Goal: Task Accomplishment & Management: Complete application form

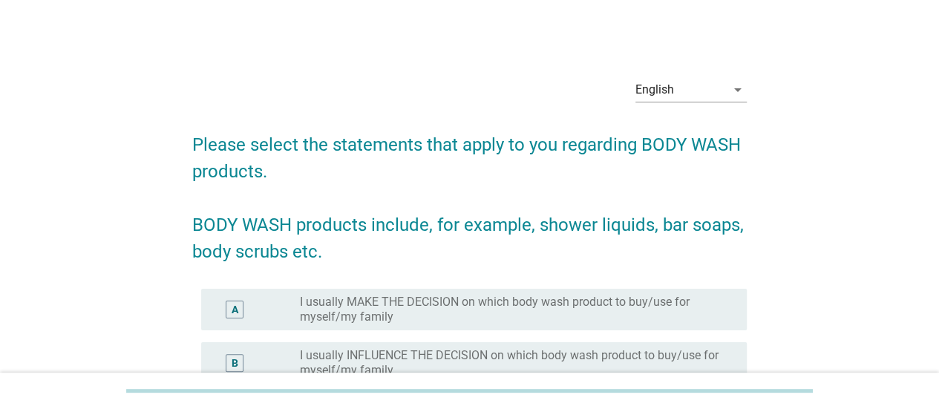
scroll to position [74, 0]
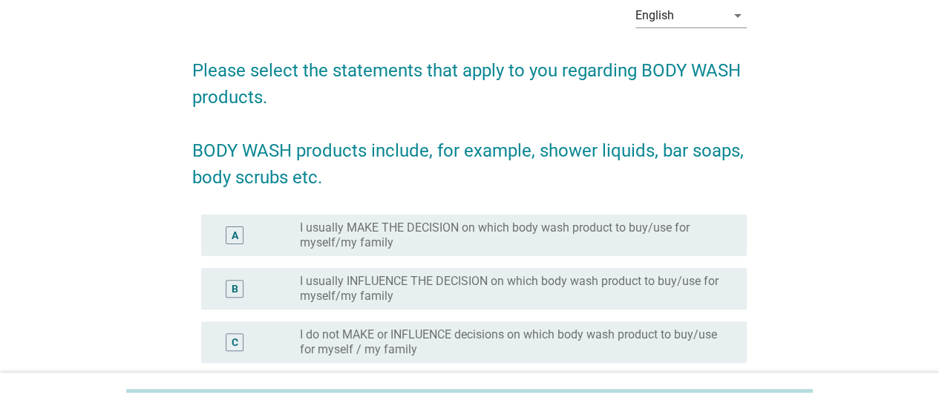
click at [401, 238] on label "I usually MAKE THE DECISION on which body wash product to buy/use for myself/my…" at bounding box center [511, 235] width 423 height 30
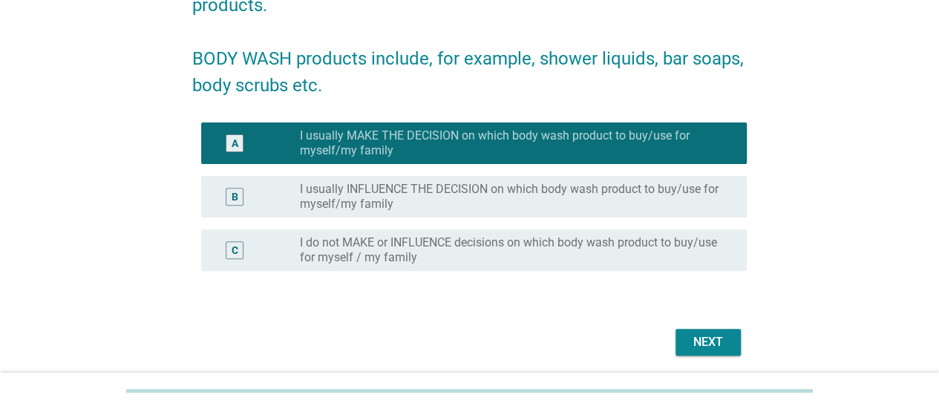
scroll to position [218, 0]
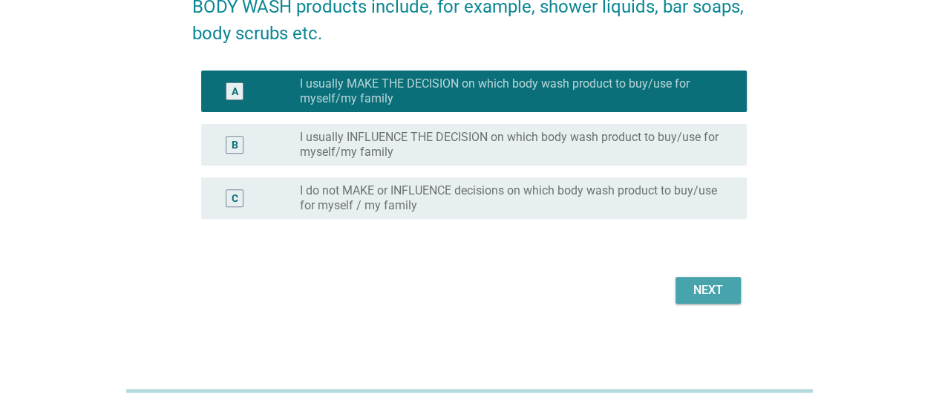
click at [699, 297] on div "Next" at bounding box center [708, 290] width 42 height 18
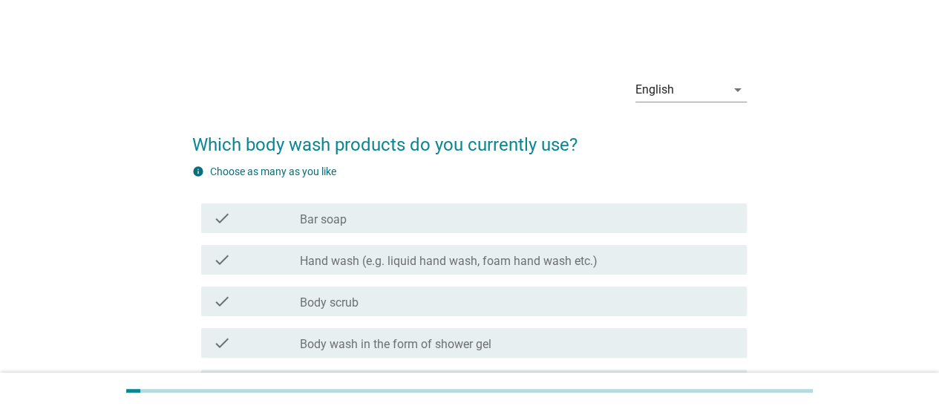
click at [393, 226] on div "check_box_outline_blank Bar soap" at bounding box center [517, 218] width 435 height 18
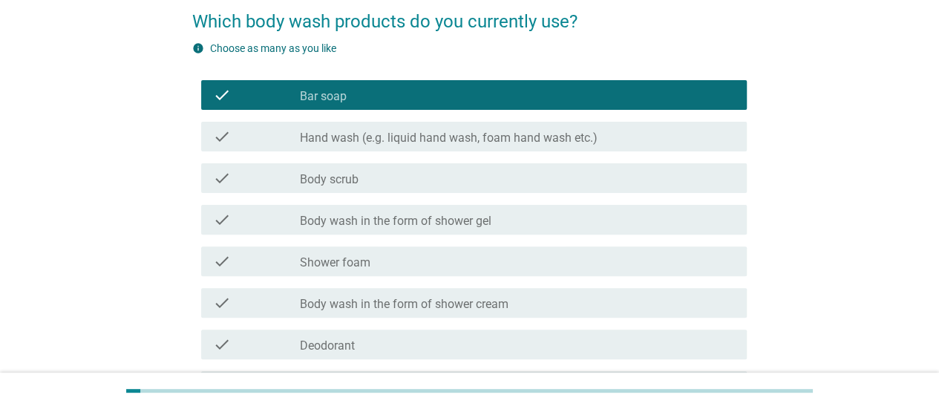
scroll to position [223, 0]
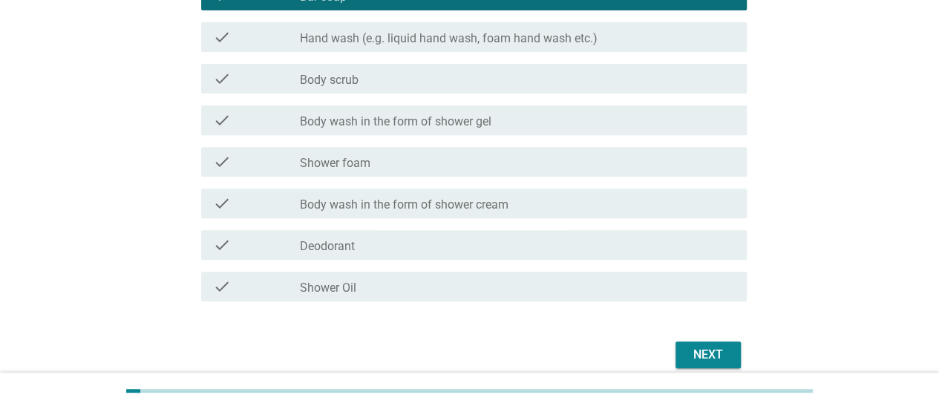
click at [690, 346] on div "Next" at bounding box center [708, 355] width 42 height 18
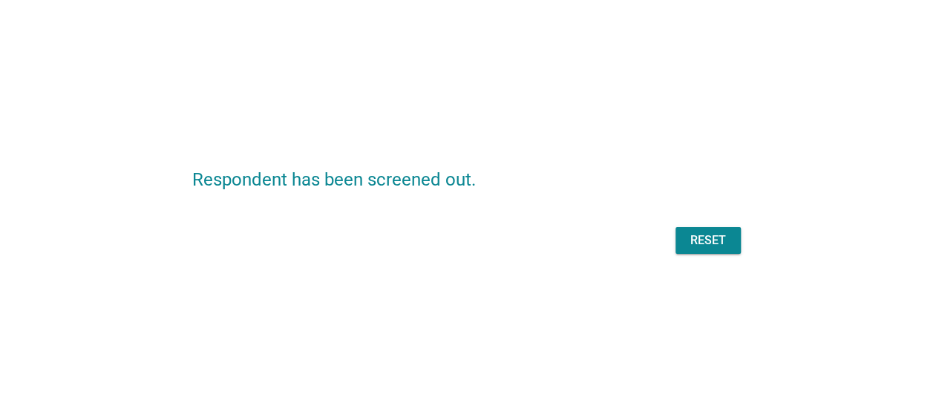
scroll to position [0, 0]
click at [709, 249] on div "Reset" at bounding box center [469, 241] width 554 height 36
click at [701, 238] on div "Reset" at bounding box center [469, 241] width 554 height 36
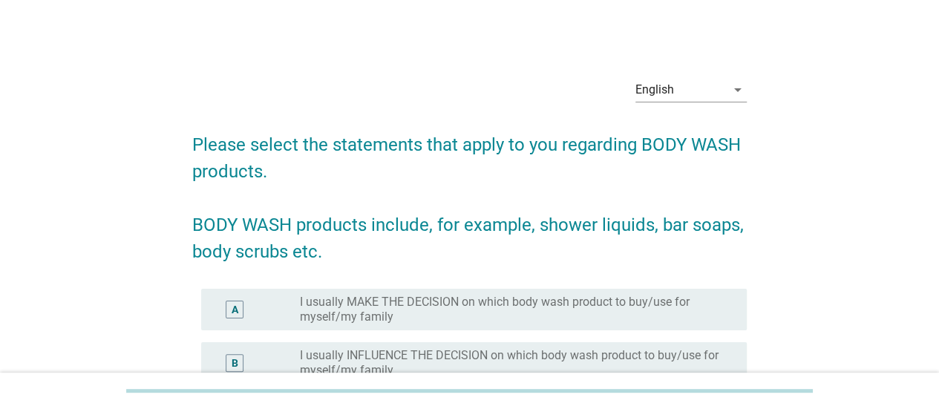
click at [541, 300] on label "I usually MAKE THE DECISION on which body wash product to buy/use for myself/my…" at bounding box center [511, 310] width 423 height 30
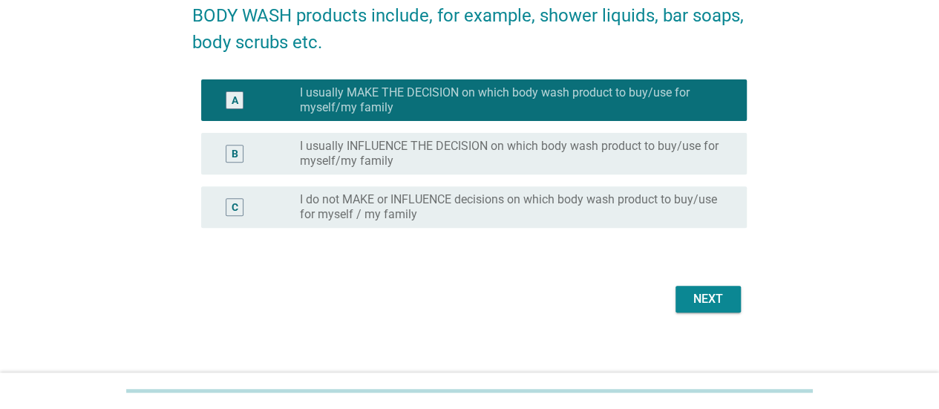
scroll to position [218, 0]
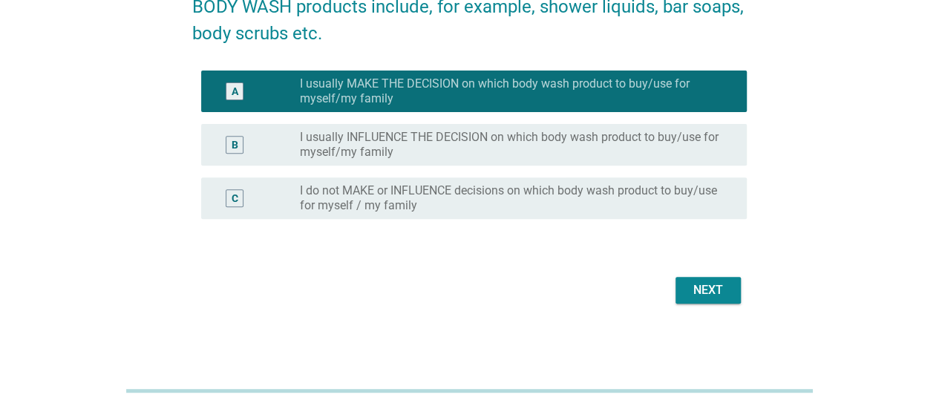
click at [701, 286] on div "Next" at bounding box center [708, 290] width 42 height 18
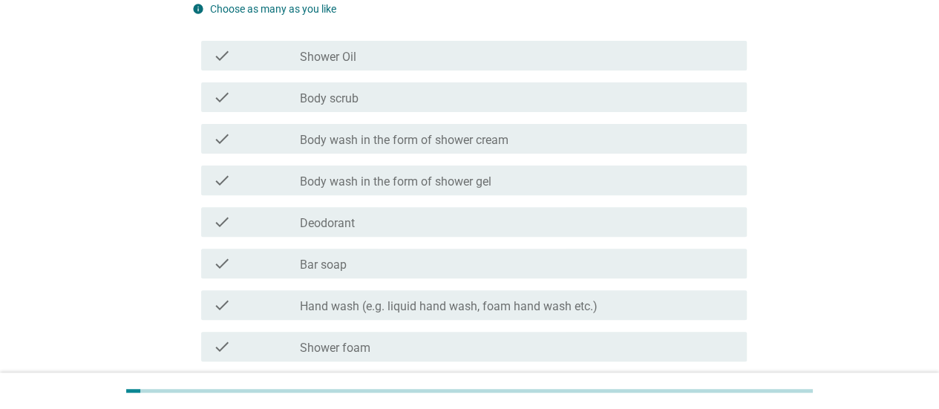
scroll to position [140, 0]
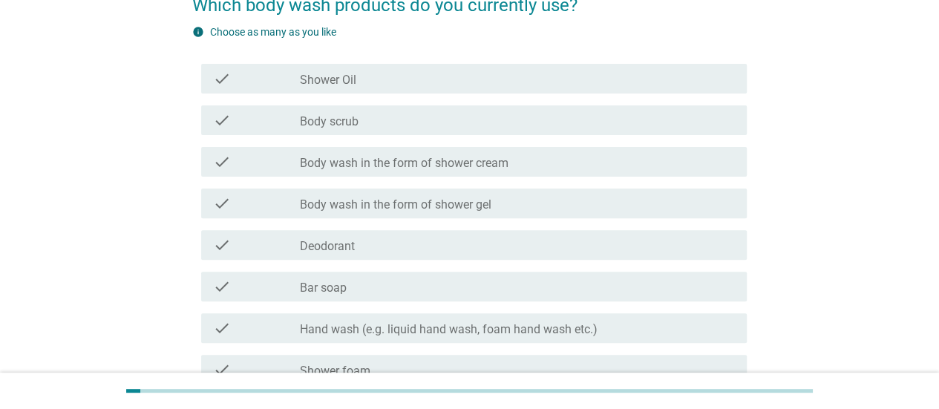
click at [400, 119] on div "check_box_outline_blank Body scrub" at bounding box center [517, 120] width 435 height 18
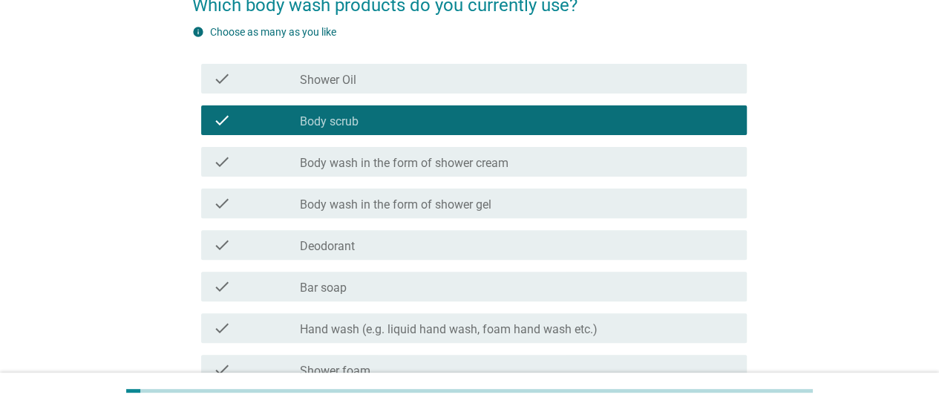
click at [390, 249] on div "check_box_outline_blank Deodorant" at bounding box center [517, 245] width 435 height 18
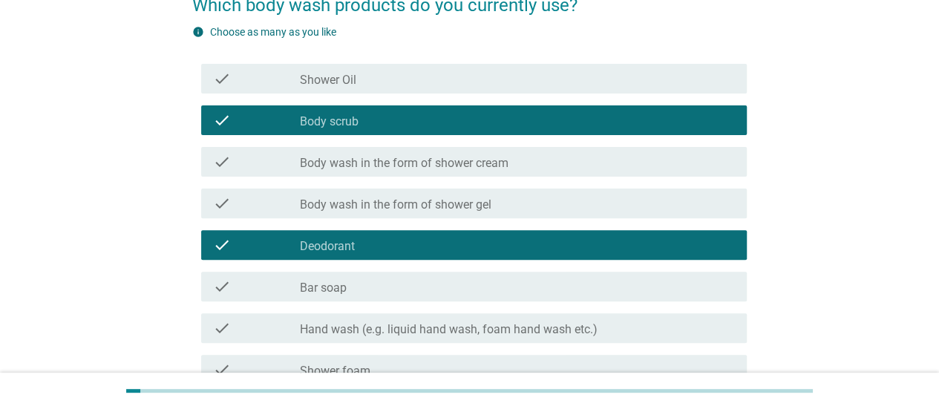
click at [392, 289] on div "check_box_outline_blank Bar soap" at bounding box center [517, 287] width 435 height 18
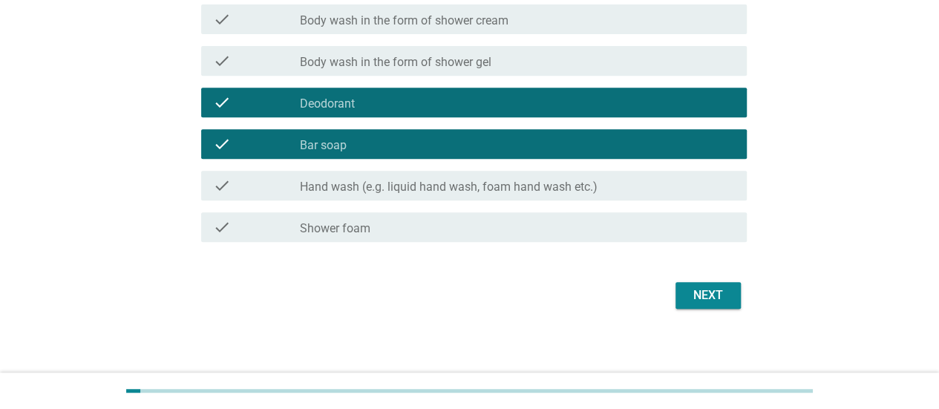
scroll to position [288, 0]
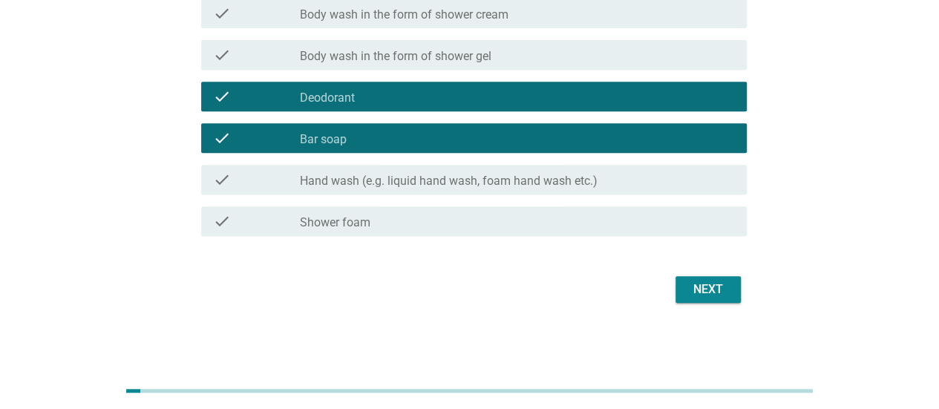
drag, startPoint x: 405, startPoint y: 175, endPoint x: 409, endPoint y: 189, distance: 13.9
click at [405, 177] on label "Hand wash (e.g. liquid hand wash, foam hand wash etc.)" at bounding box center [449, 181] width 298 height 15
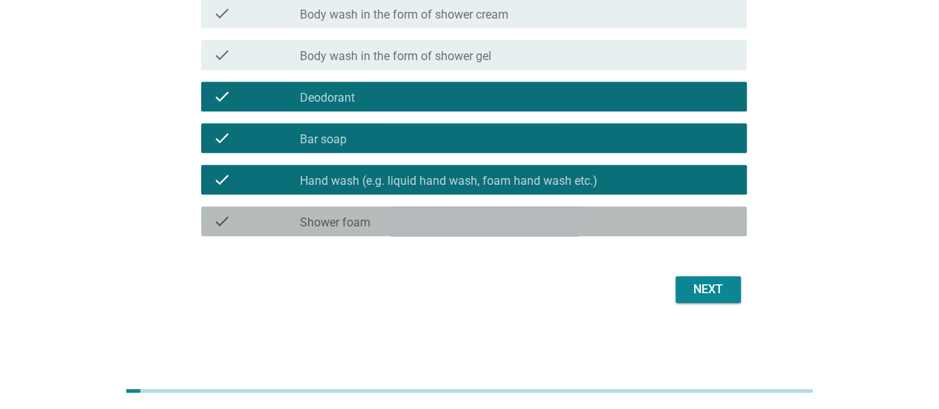
click at [419, 229] on div "check check_box_outline_blank Shower foam" at bounding box center [474, 221] width 546 height 30
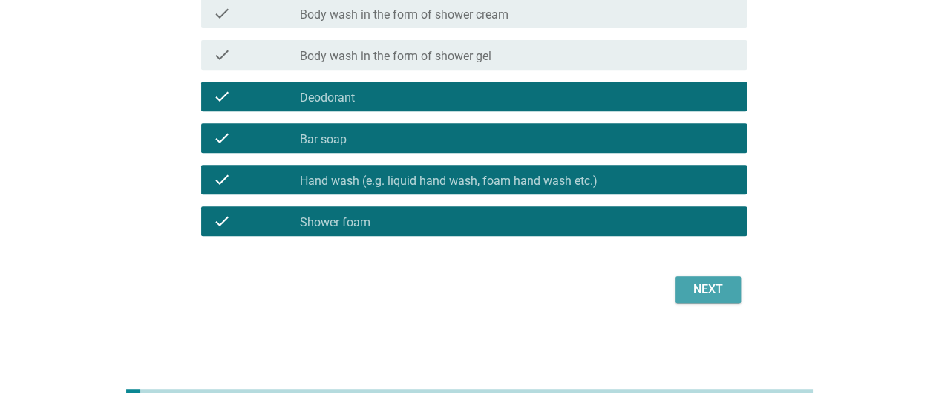
click at [692, 285] on div "Next" at bounding box center [708, 290] width 42 height 18
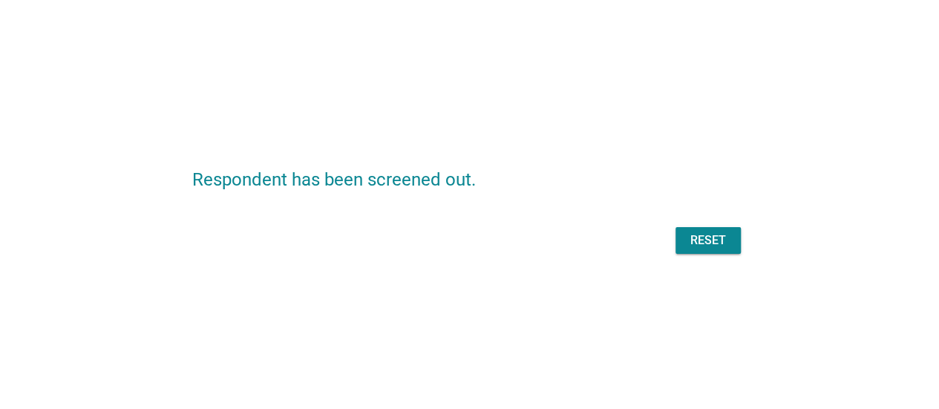
scroll to position [0, 0]
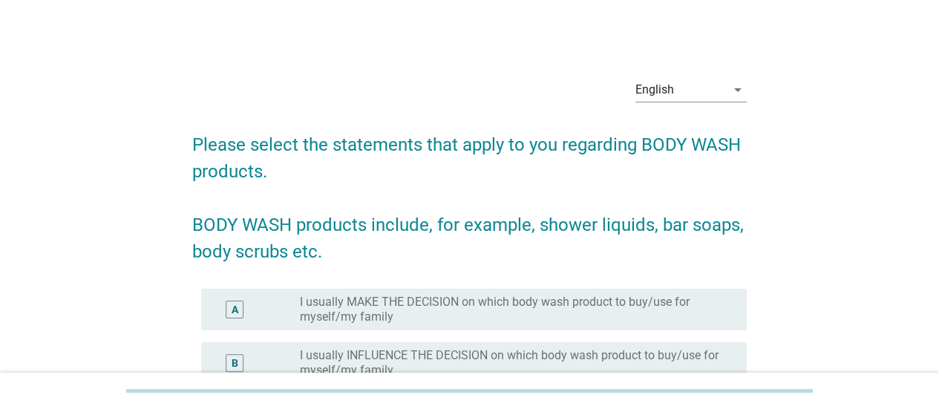
scroll to position [148, 0]
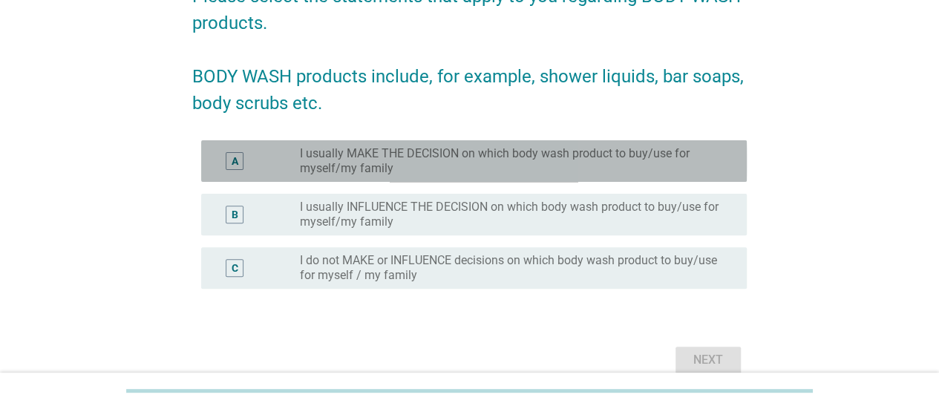
click at [598, 140] on div "A radio_button_unchecked I usually MAKE THE DECISION on which body wash product…" at bounding box center [474, 161] width 546 height 42
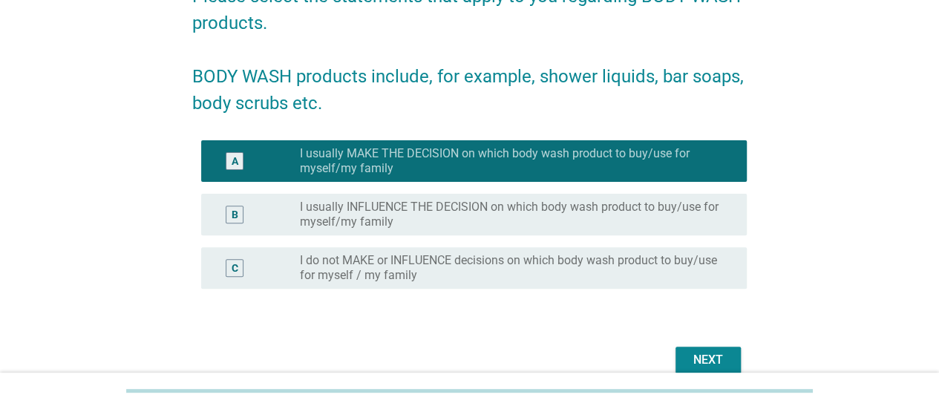
click at [710, 359] on div "Next" at bounding box center [708, 360] width 42 height 18
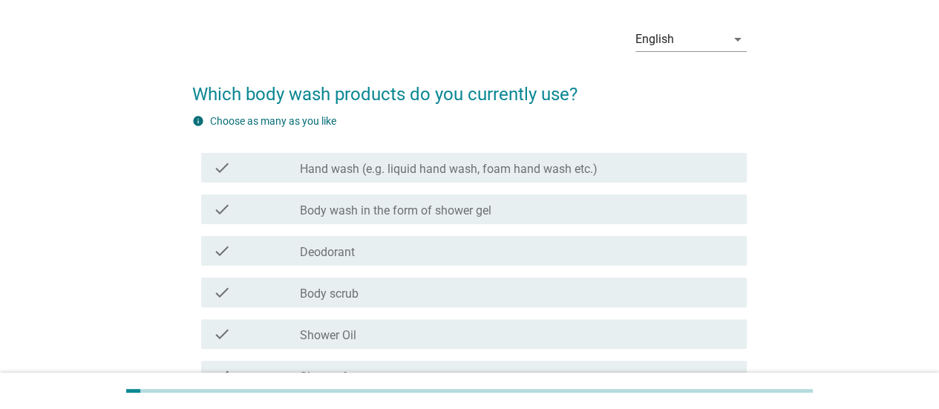
scroll to position [74, 0]
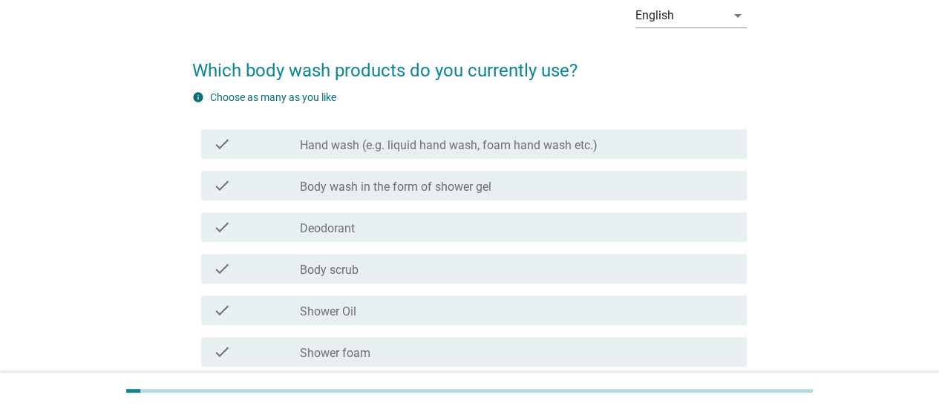
click at [429, 180] on label "Body wash in the form of shower gel" at bounding box center [395, 187] width 191 height 15
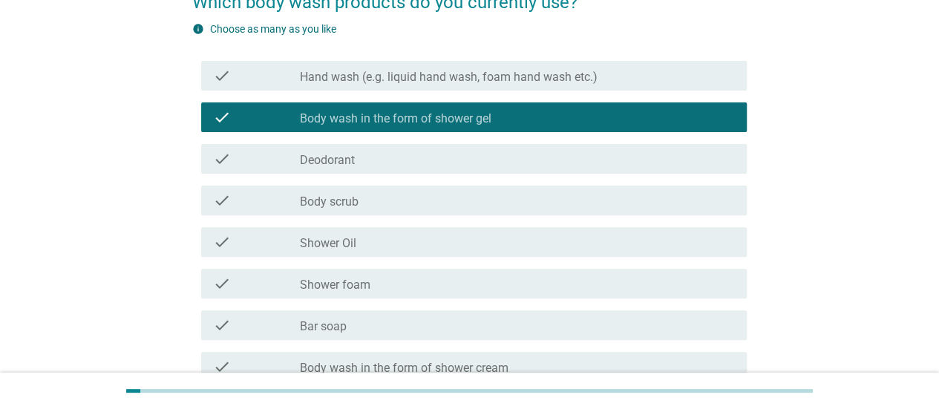
scroll to position [223, 0]
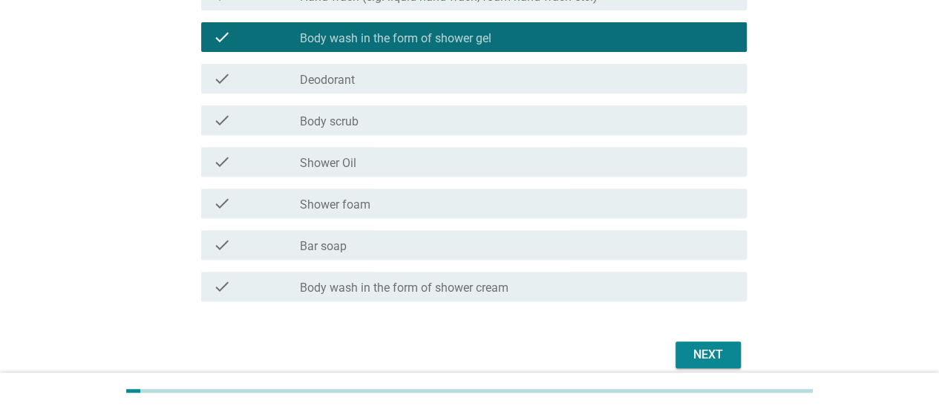
click at [716, 353] on div "Next" at bounding box center [708, 355] width 42 height 18
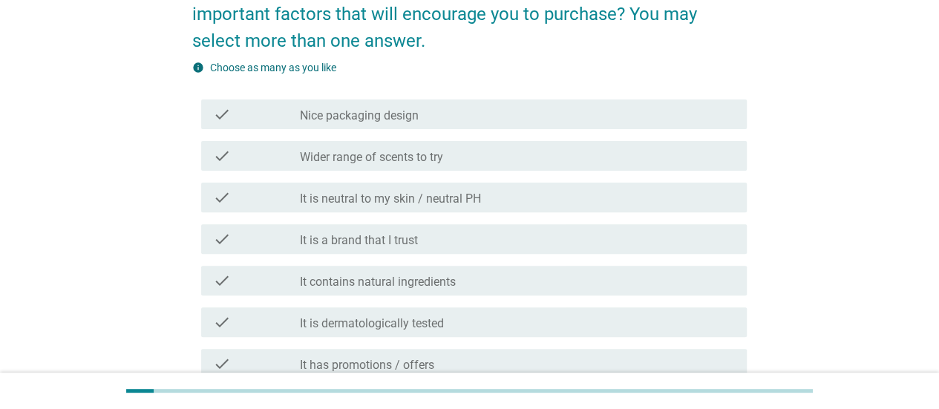
scroll to position [0, 0]
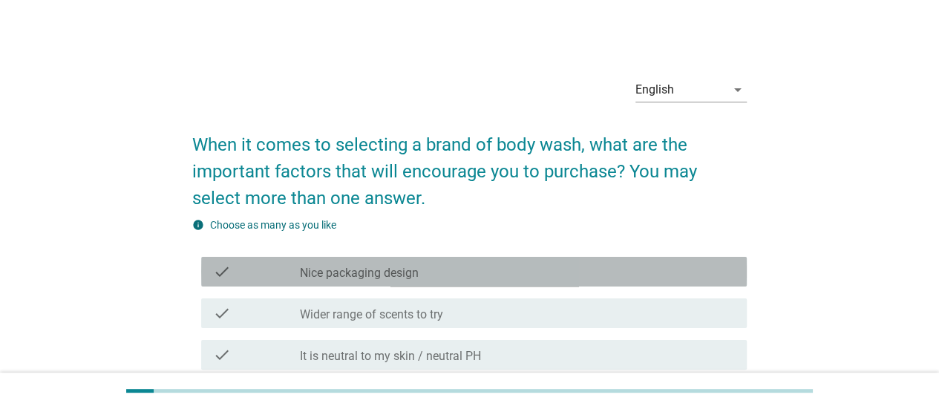
click at [626, 275] on div "check_box_outline_blank Nice packaging design" at bounding box center [517, 272] width 435 height 18
click at [564, 268] on div "check_box_outline_blank Nice packaging design" at bounding box center [517, 272] width 435 height 18
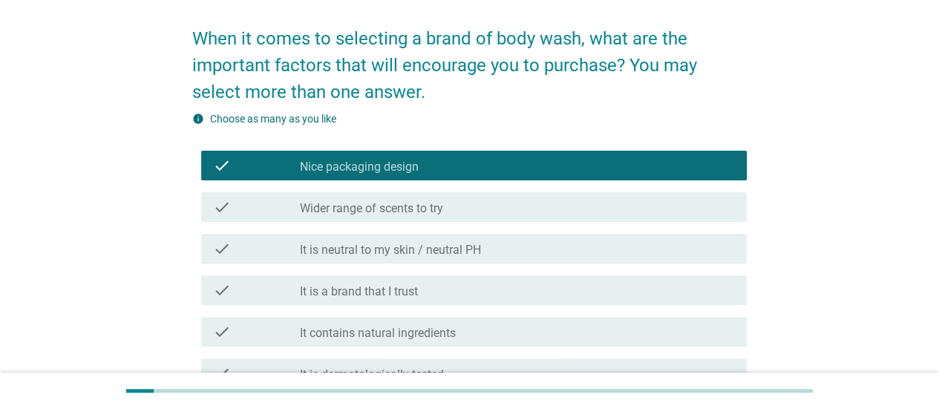
scroll to position [83, 0]
